Goal: Transaction & Acquisition: Book appointment/travel/reservation

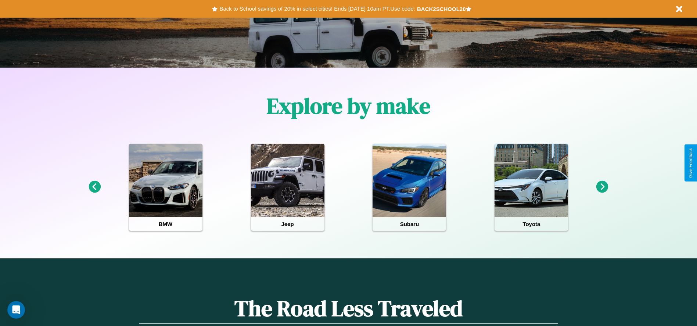
click at [602, 187] on icon at bounding box center [602, 187] width 12 height 12
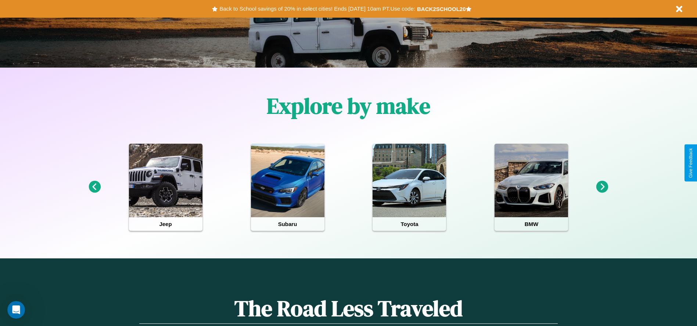
click at [602, 187] on icon at bounding box center [602, 187] width 12 height 12
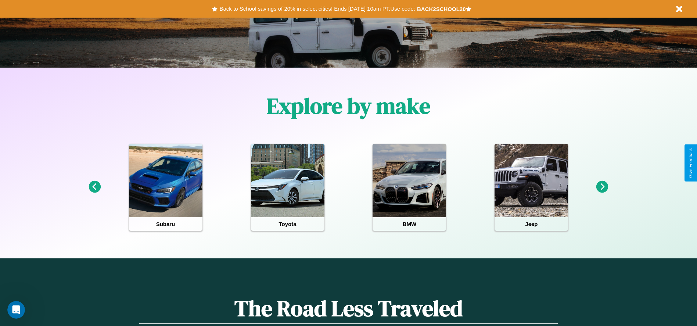
click at [602, 187] on icon at bounding box center [602, 187] width 12 height 12
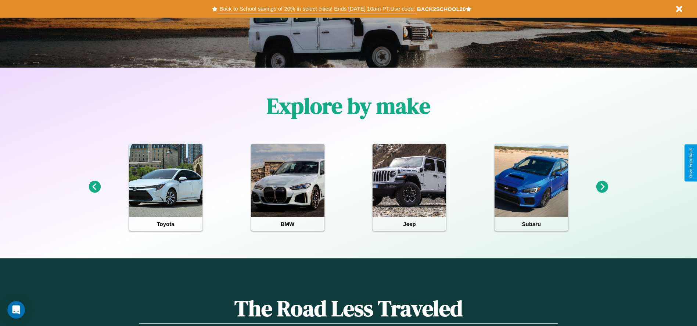
click at [317, 9] on button "Back to School savings of 20% in select cities! Ends [DATE] 10am PT. Use code:" at bounding box center [316, 9] width 199 height 10
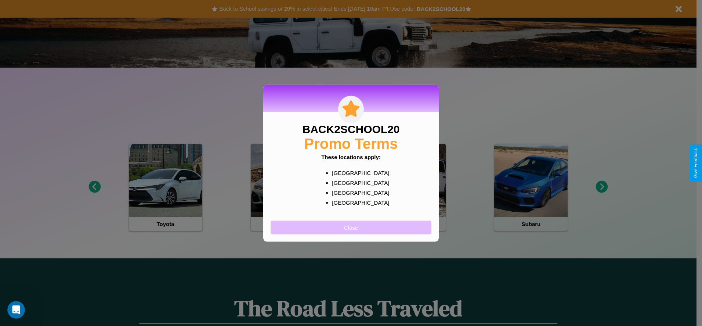
click at [351, 227] on button "Close" at bounding box center [351, 227] width 161 height 14
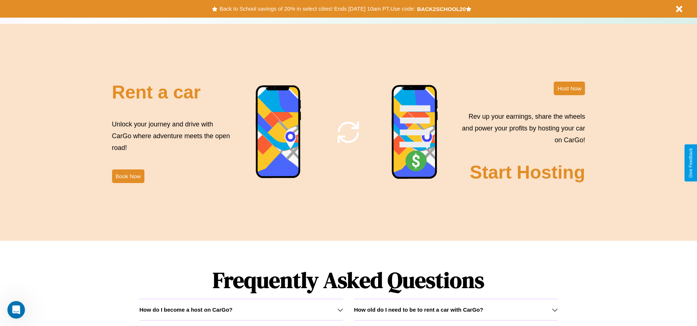
scroll to position [889, 0]
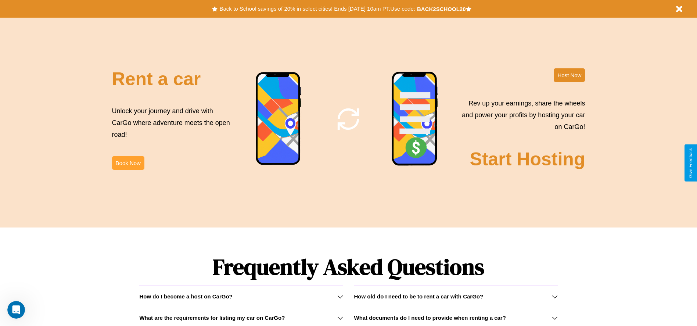
click at [128, 163] on button "Book Now" at bounding box center [128, 163] width 32 height 14
